Goal: Find specific page/section: Find specific page/section

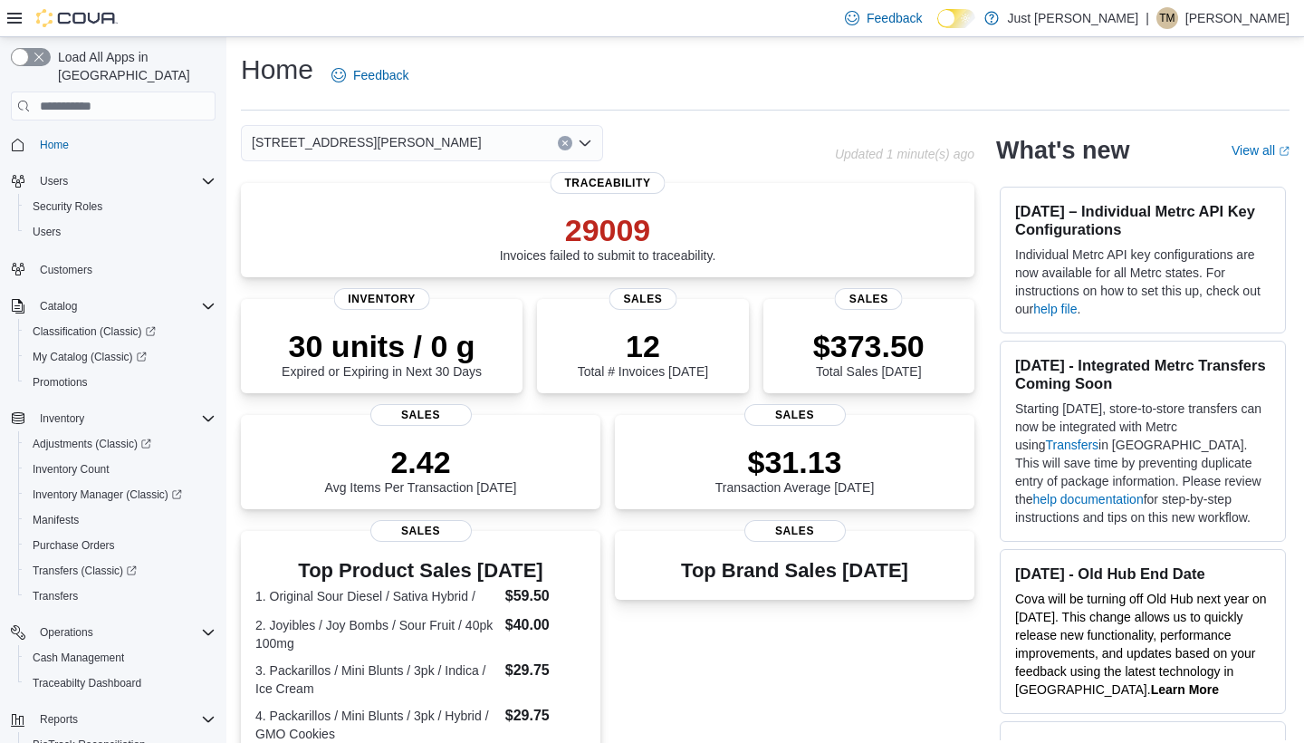
click at [589, 146] on icon "Open list of options" at bounding box center [585, 143] width 14 height 14
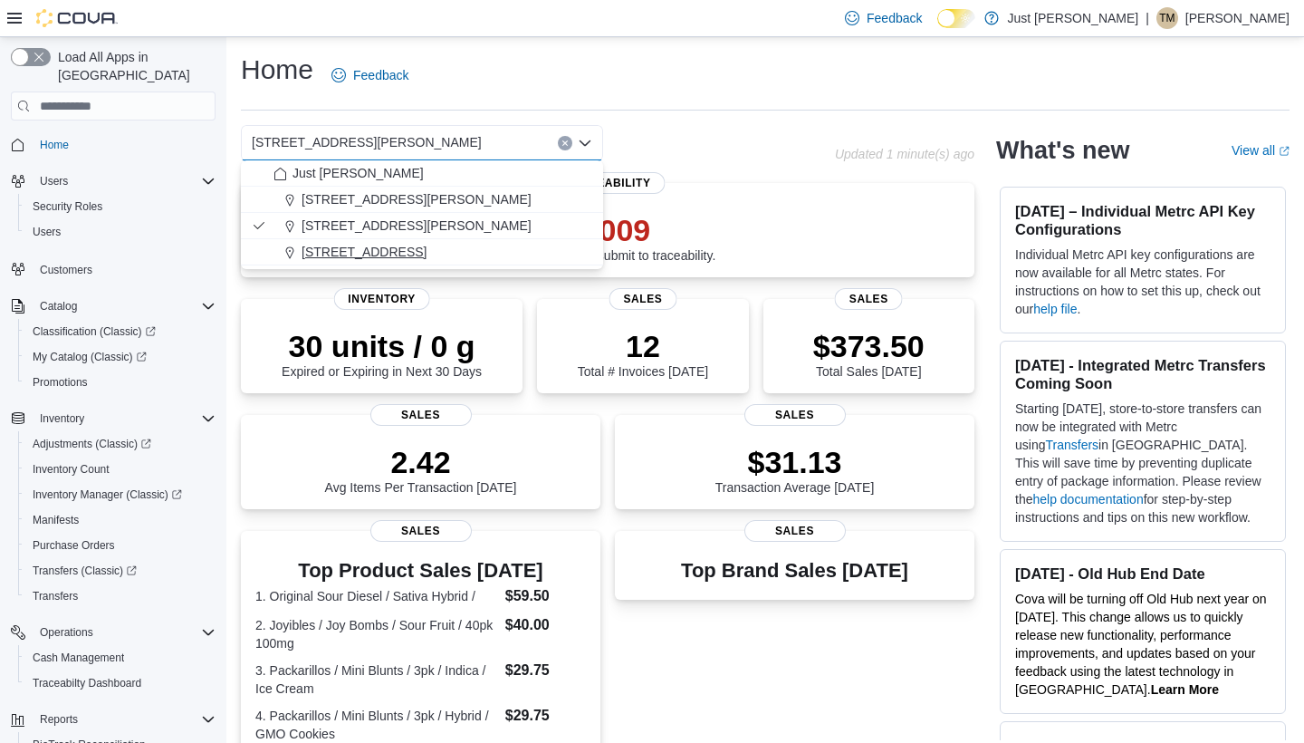
click at [409, 258] on span "[STREET_ADDRESS]" at bounding box center [364, 252] width 125 height 18
